Goal: Navigation & Orientation: Find specific page/section

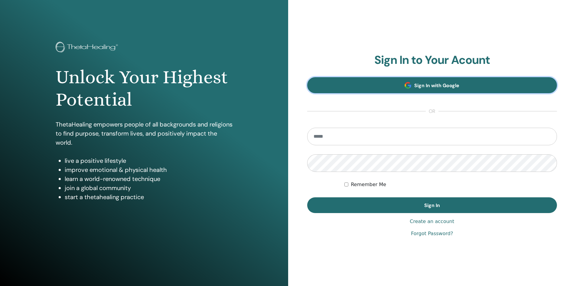
click at [406, 90] on link "Sign In with Google" at bounding box center [432, 85] width 250 height 16
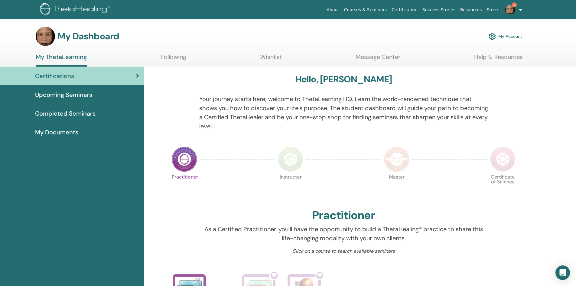
click at [371, 10] on link "Courses & Seminars" at bounding box center [366, 9] width 48 height 11
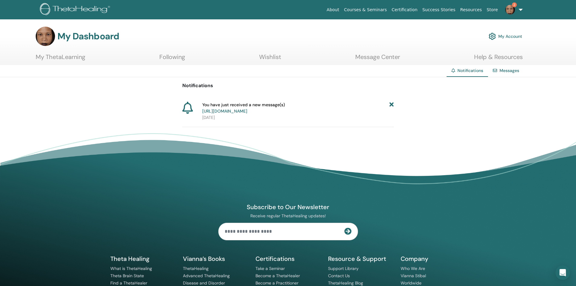
click at [247, 110] on link "https://member.thetahealing.com/message-center/messages/660deb78-8296-449a-9db1…" at bounding box center [224, 110] width 45 height 5
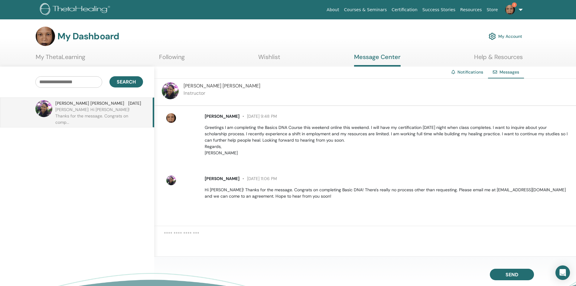
click at [93, 38] on h3 "My Dashboard" at bounding box center [88, 36] width 62 height 11
click at [76, 56] on link "My ThetaLearning" at bounding box center [61, 59] width 50 height 12
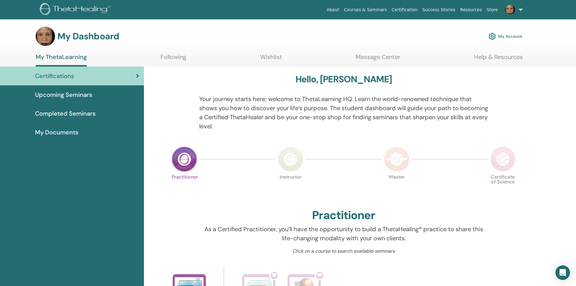
click at [177, 58] on link "Following" at bounding box center [174, 59] width 26 height 12
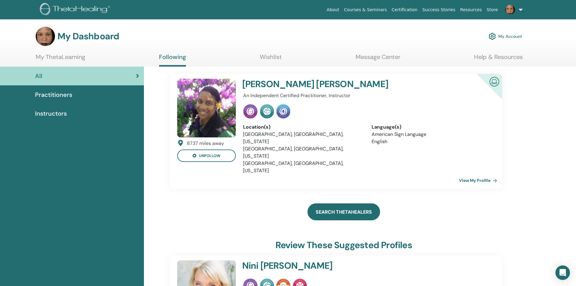
click at [322, 203] on link "Search ThetaHealers" at bounding box center [344, 211] width 73 height 17
